Goal: Transaction & Acquisition: Purchase product/service

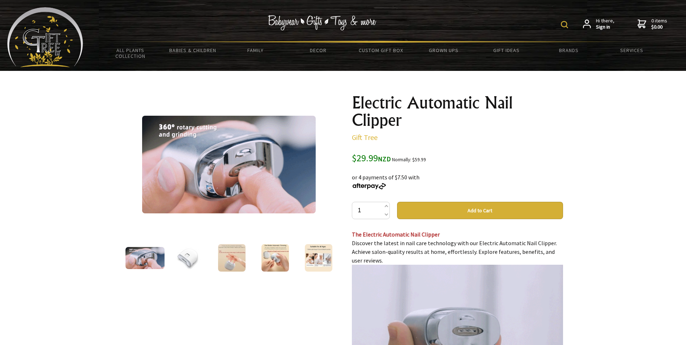
click at [188, 259] on img at bounding box center [188, 257] width 27 height 27
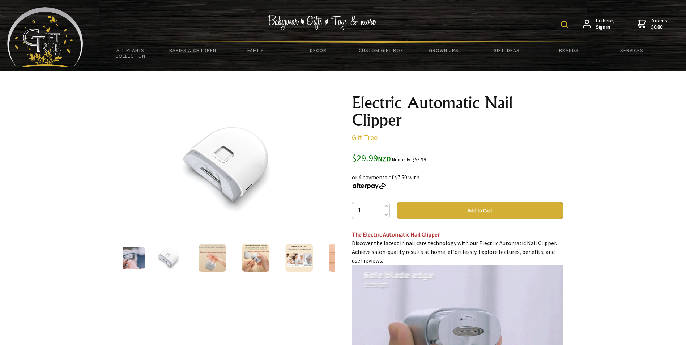
click at [211, 260] on img at bounding box center [212, 257] width 27 height 27
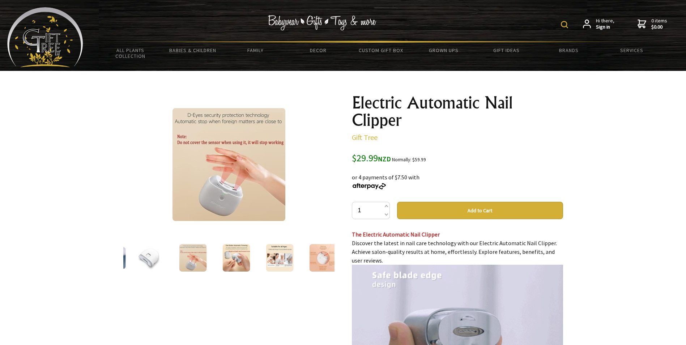
click at [235, 261] on img at bounding box center [236, 257] width 27 height 27
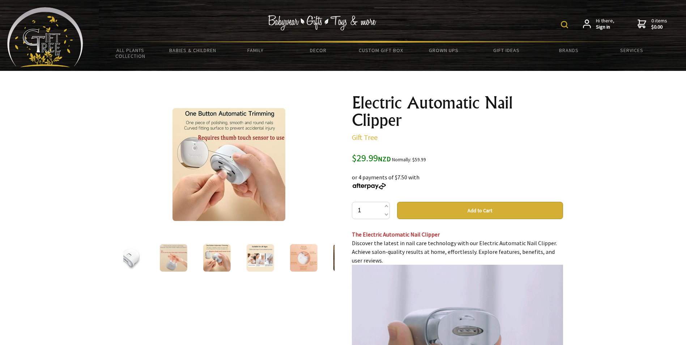
click at [257, 263] on img at bounding box center [259, 257] width 27 height 27
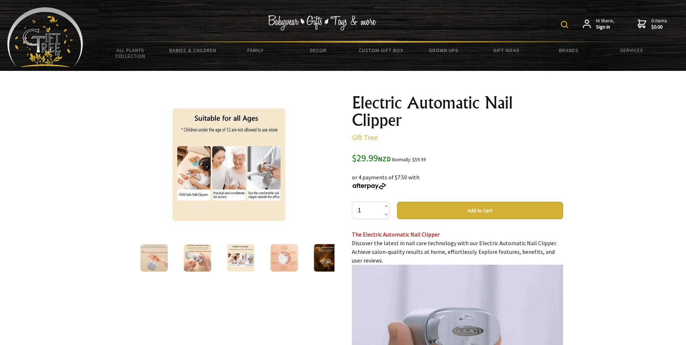
click at [289, 262] on img at bounding box center [284, 257] width 27 height 27
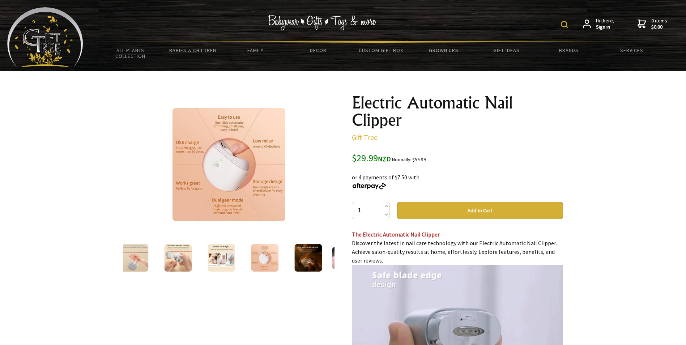
click at [306, 259] on img at bounding box center [308, 257] width 27 height 27
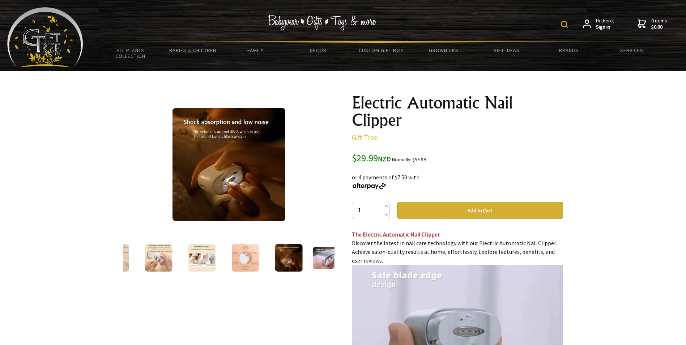
click at [321, 261] on img at bounding box center [332, 258] width 39 height 22
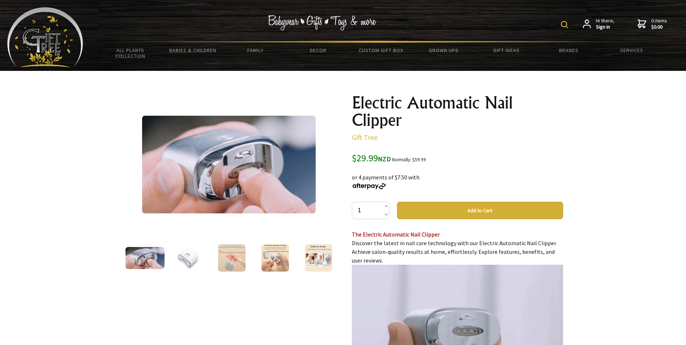
click at [455, 211] on button "Add to Cart" at bounding box center [480, 210] width 166 height 17
